Goal: Transaction & Acquisition: Obtain resource

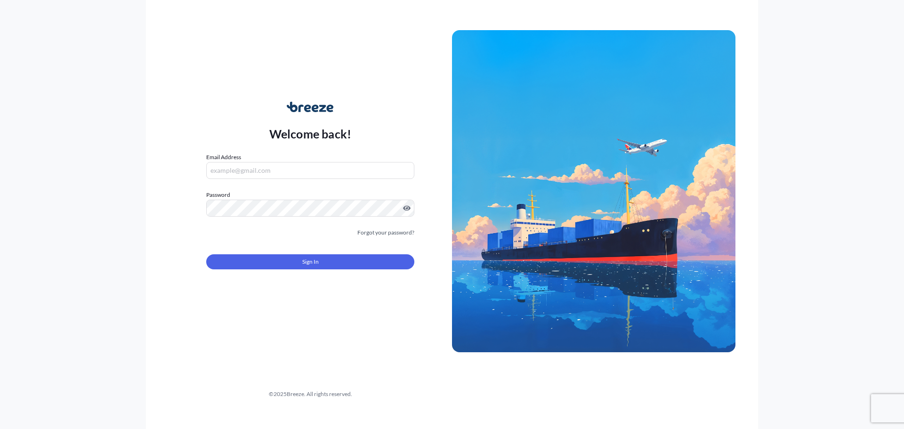
type input "[EMAIL_ADDRESS][DOMAIN_NAME]"
click at [313, 259] on span "Sign In" at bounding box center [310, 261] width 16 height 9
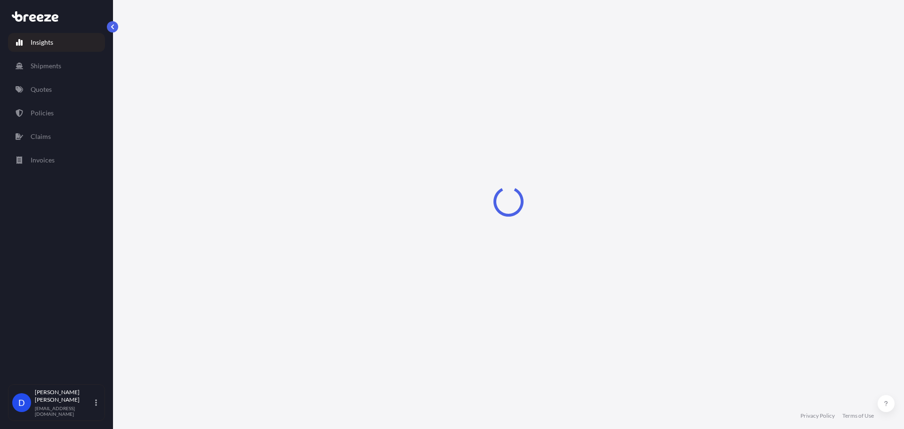
select select "2025"
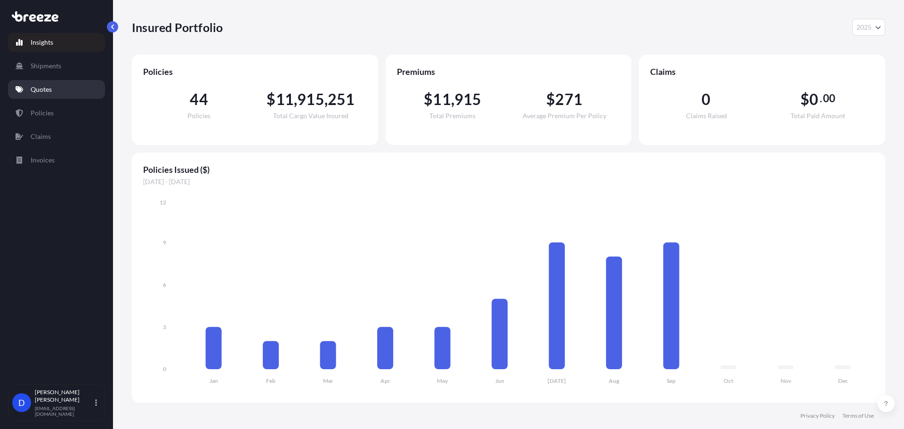
click at [51, 86] on p "Quotes" at bounding box center [41, 89] width 21 height 9
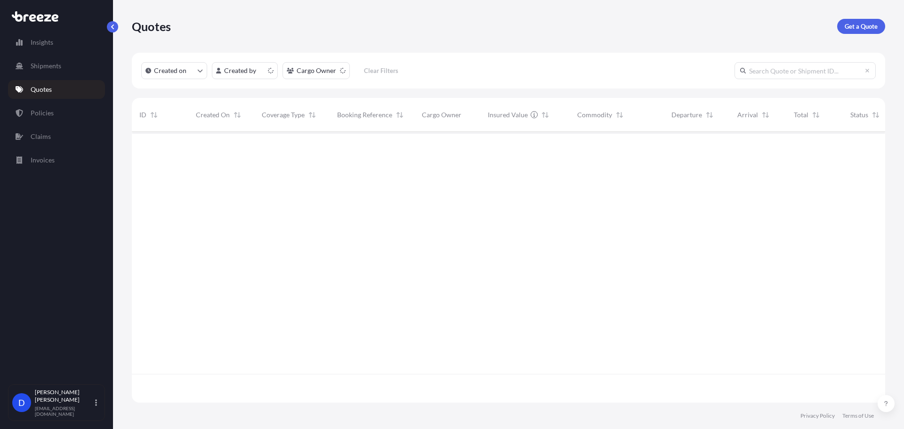
scroll to position [269, 746]
click at [877, 23] on p "Get a Quote" at bounding box center [861, 26] width 33 height 9
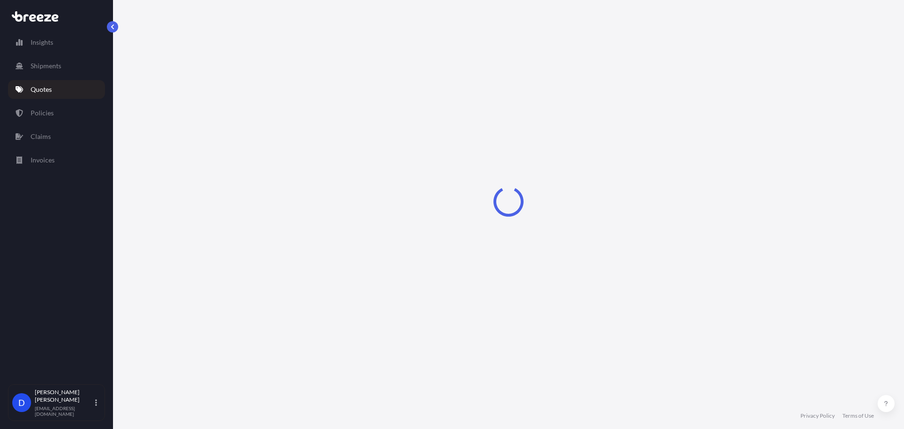
select select "Sea"
select select "1"
